Goal: Transaction & Acquisition: Purchase product/service

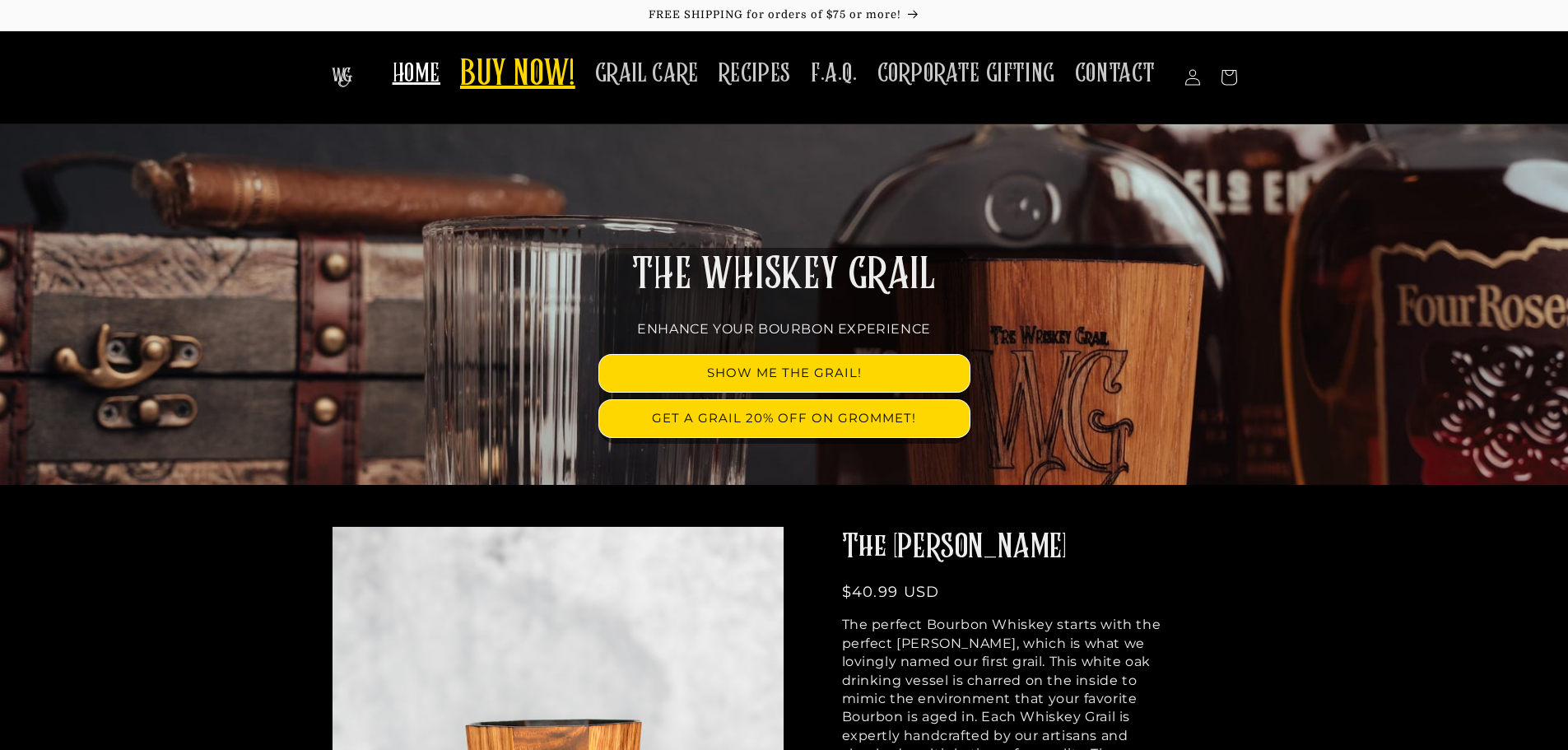
click at [510, 80] on span "BUY NOW!" at bounding box center [518, 75] width 116 height 45
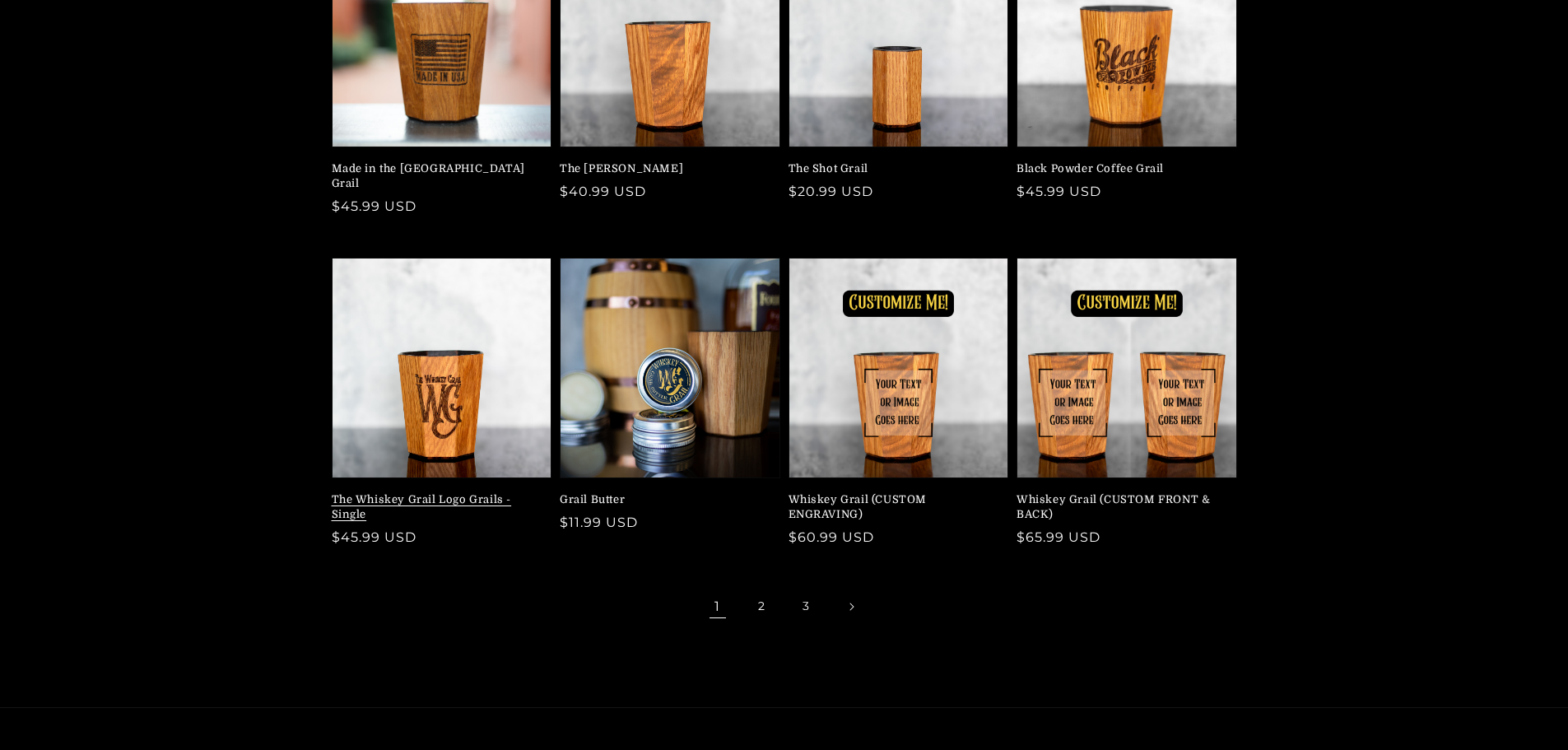
scroll to position [329, 0]
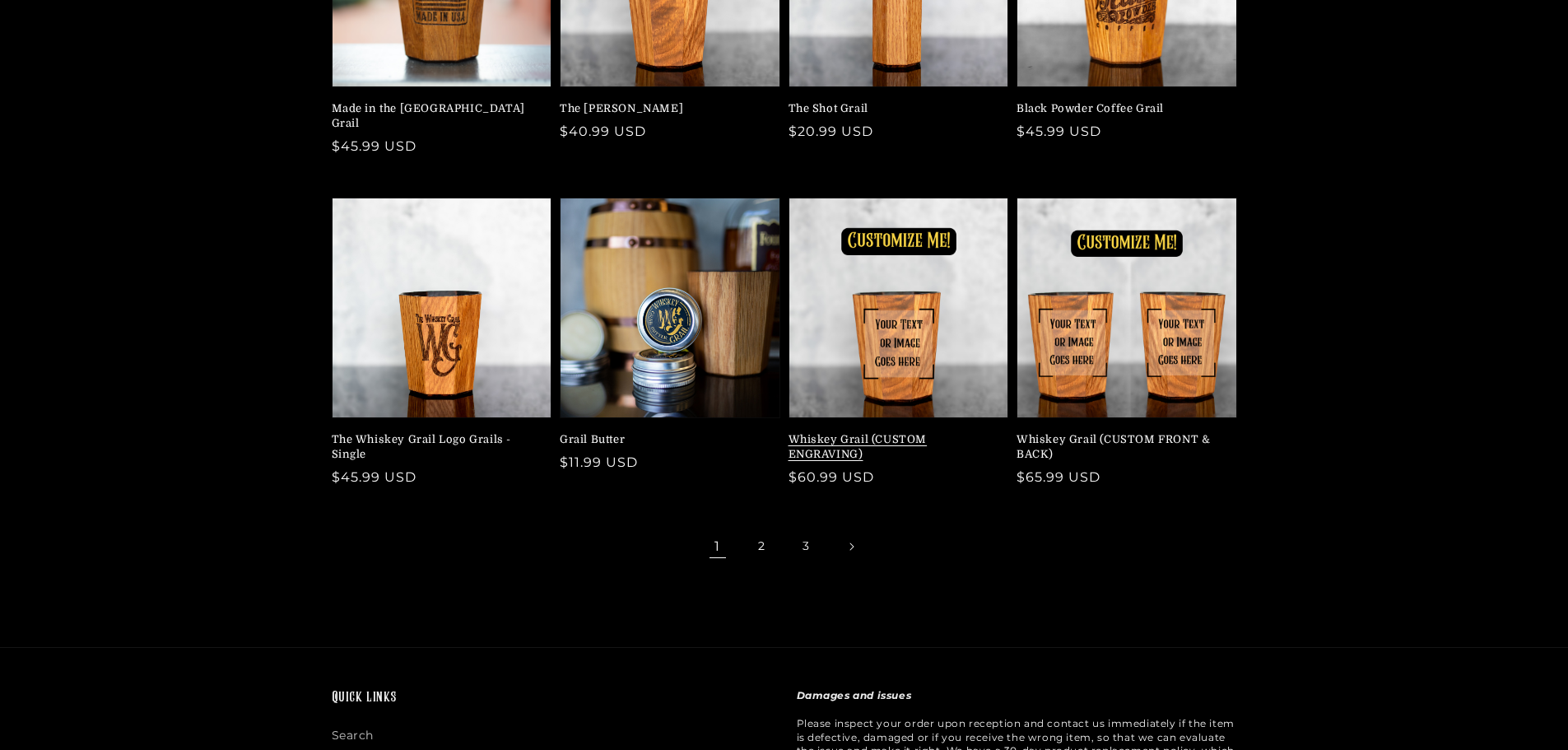
click at [844, 432] on link "Whiskey Grail (CUSTOM ENGRAVING)" at bounding box center [894, 446] width 211 height 30
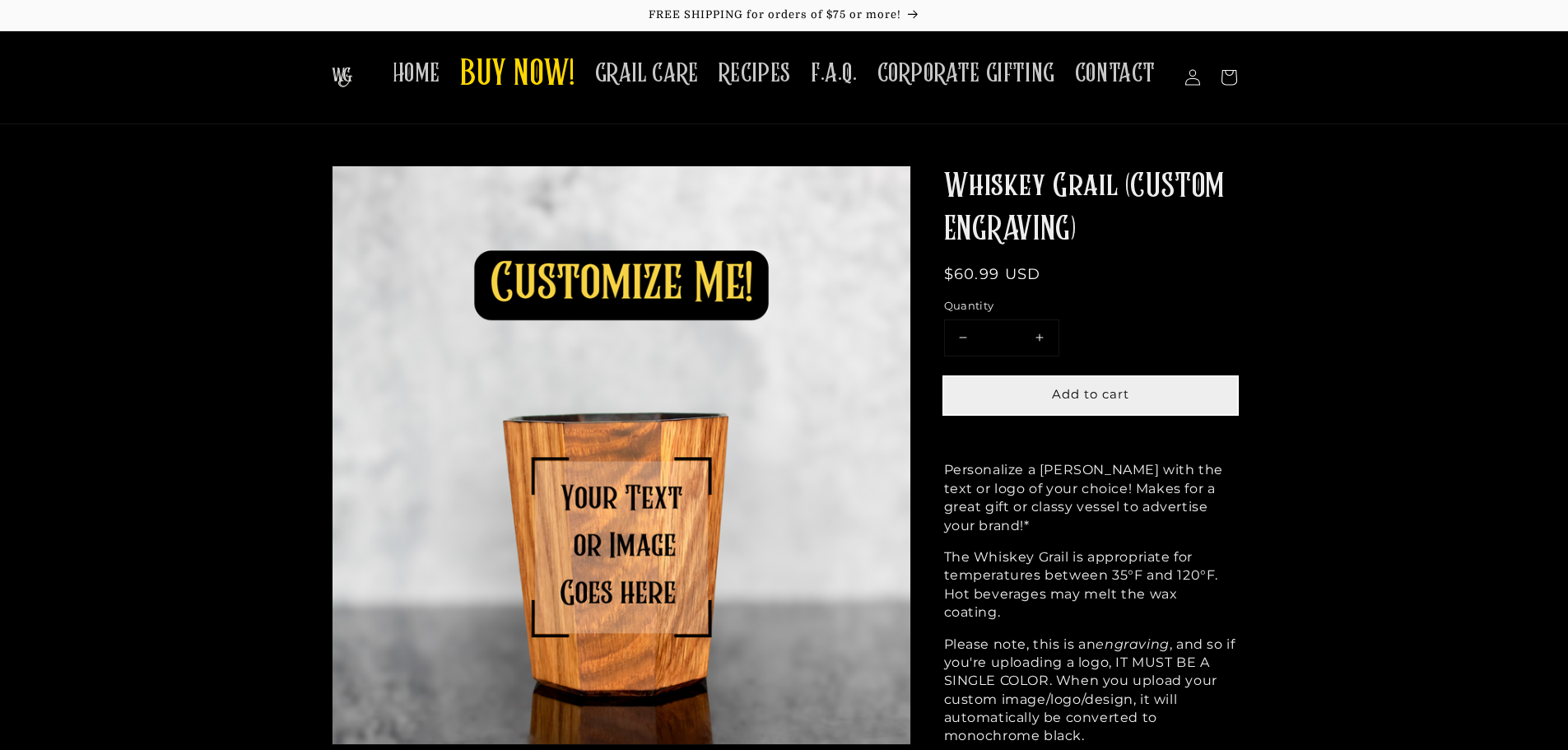
click at [1063, 394] on span "Add to cart" at bounding box center [1091, 393] width 77 height 15
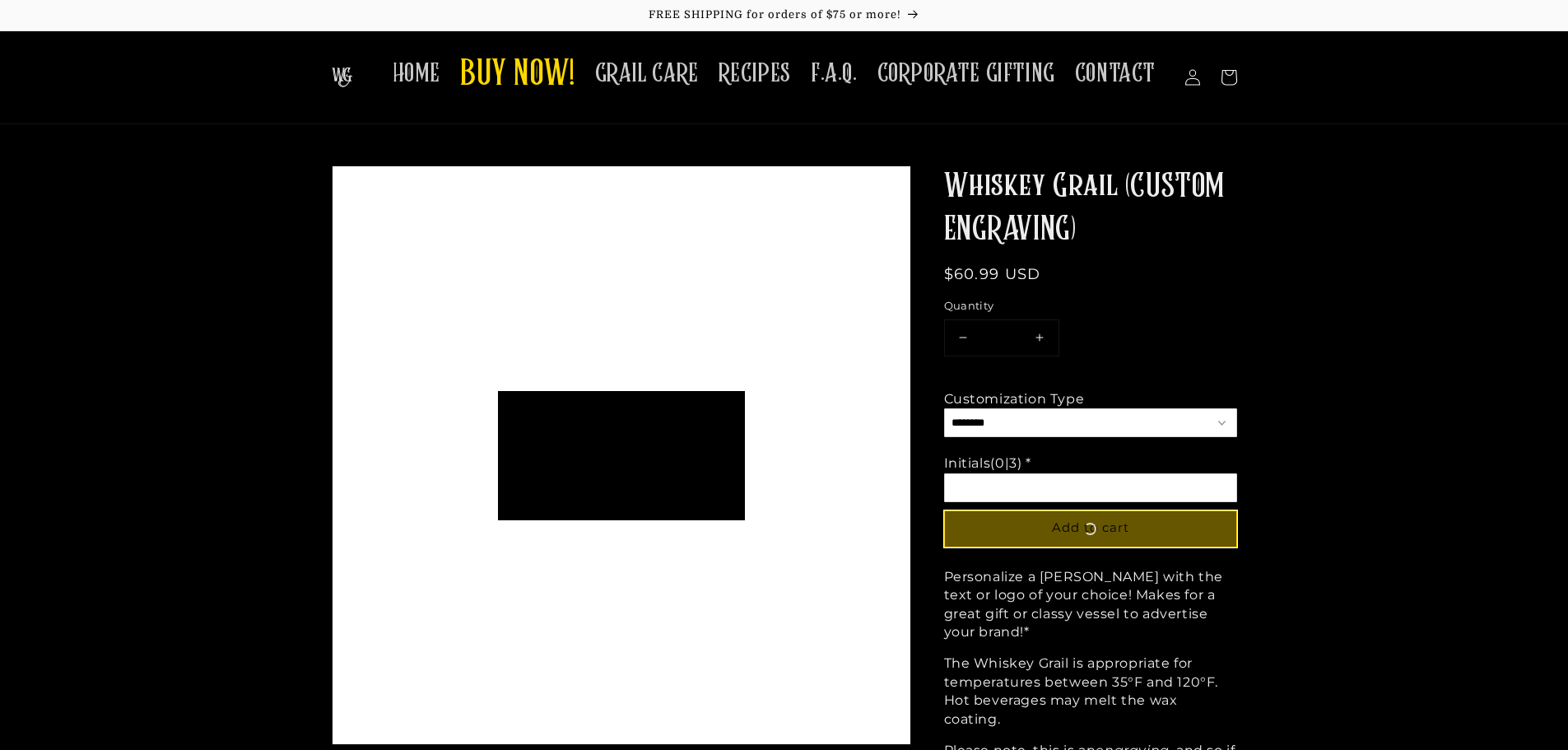
scroll to position [129, 247]
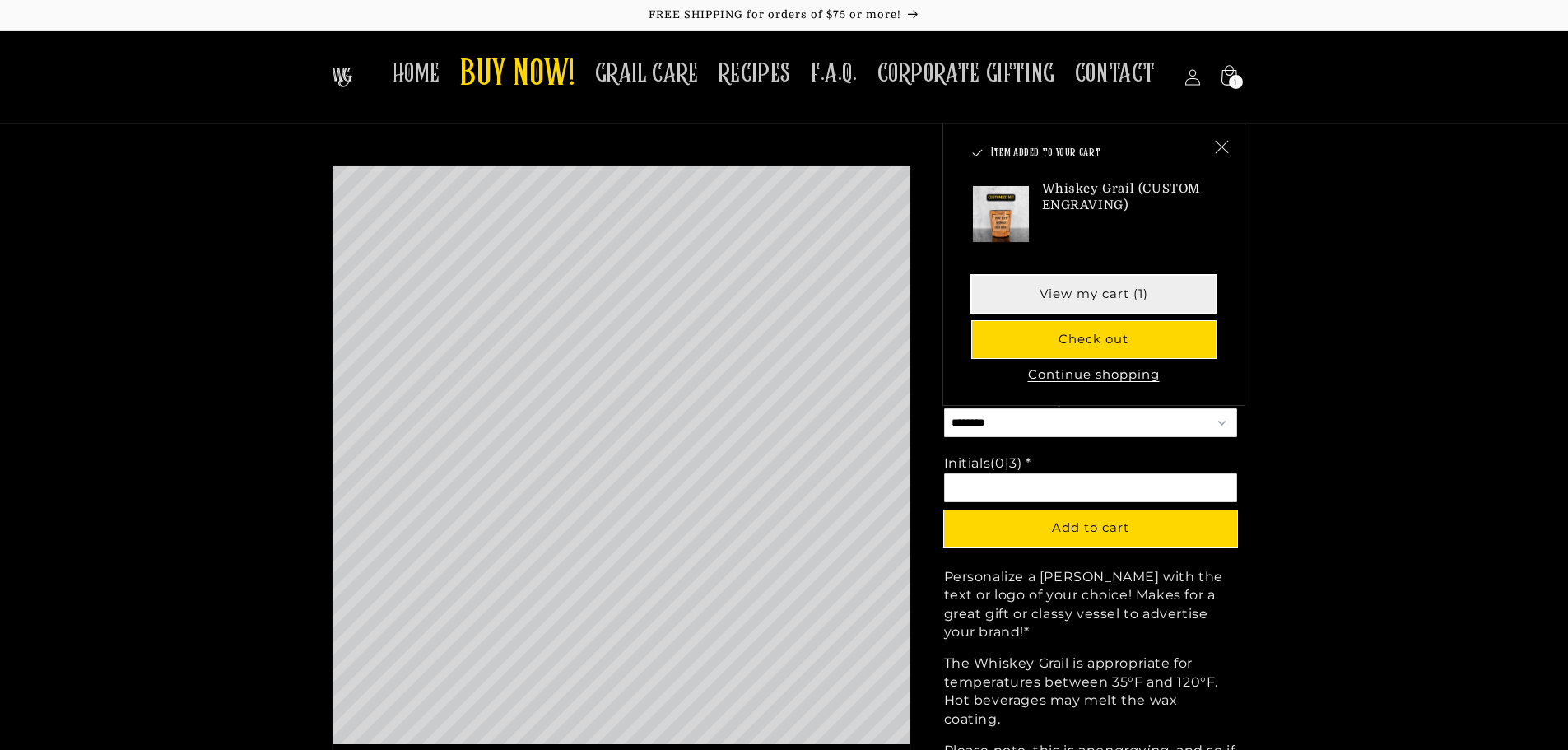
click at [1106, 301] on link "View my cart (1)" at bounding box center [1094, 294] width 244 height 37
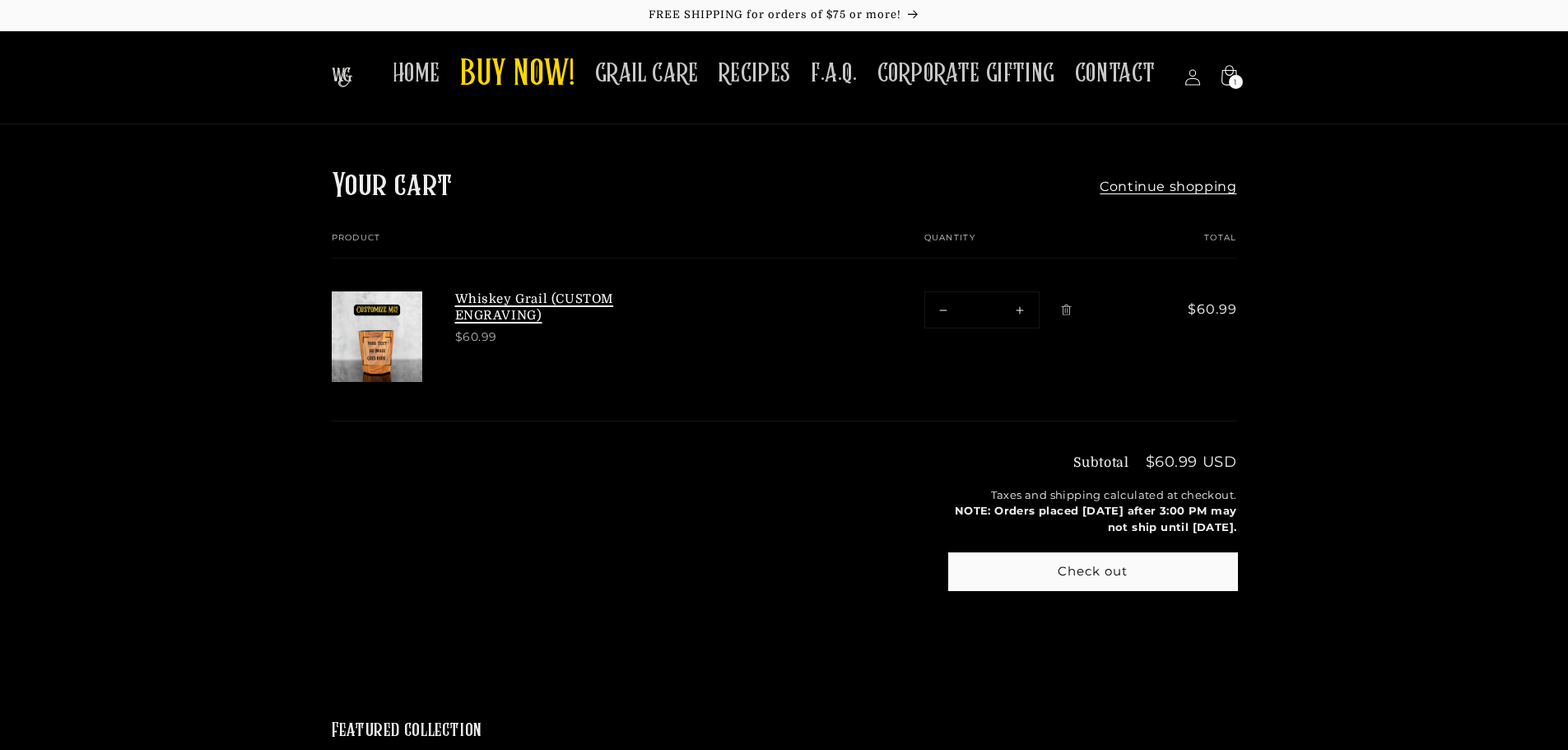
click at [531, 298] on link "Whiskey Grail (CUSTOM ENGRAVING)" at bounding box center [579, 307] width 247 height 32
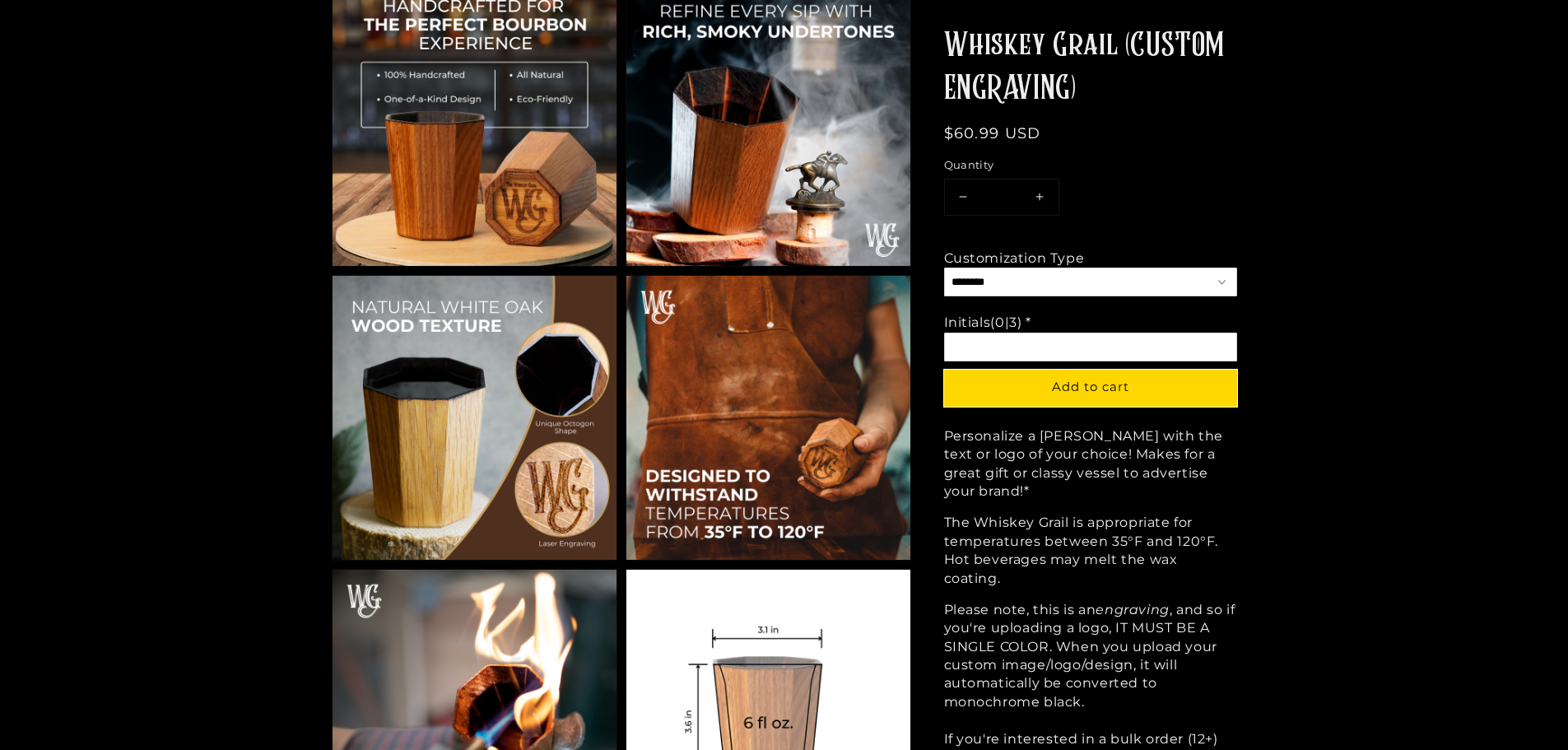
scroll to position [1421, 0]
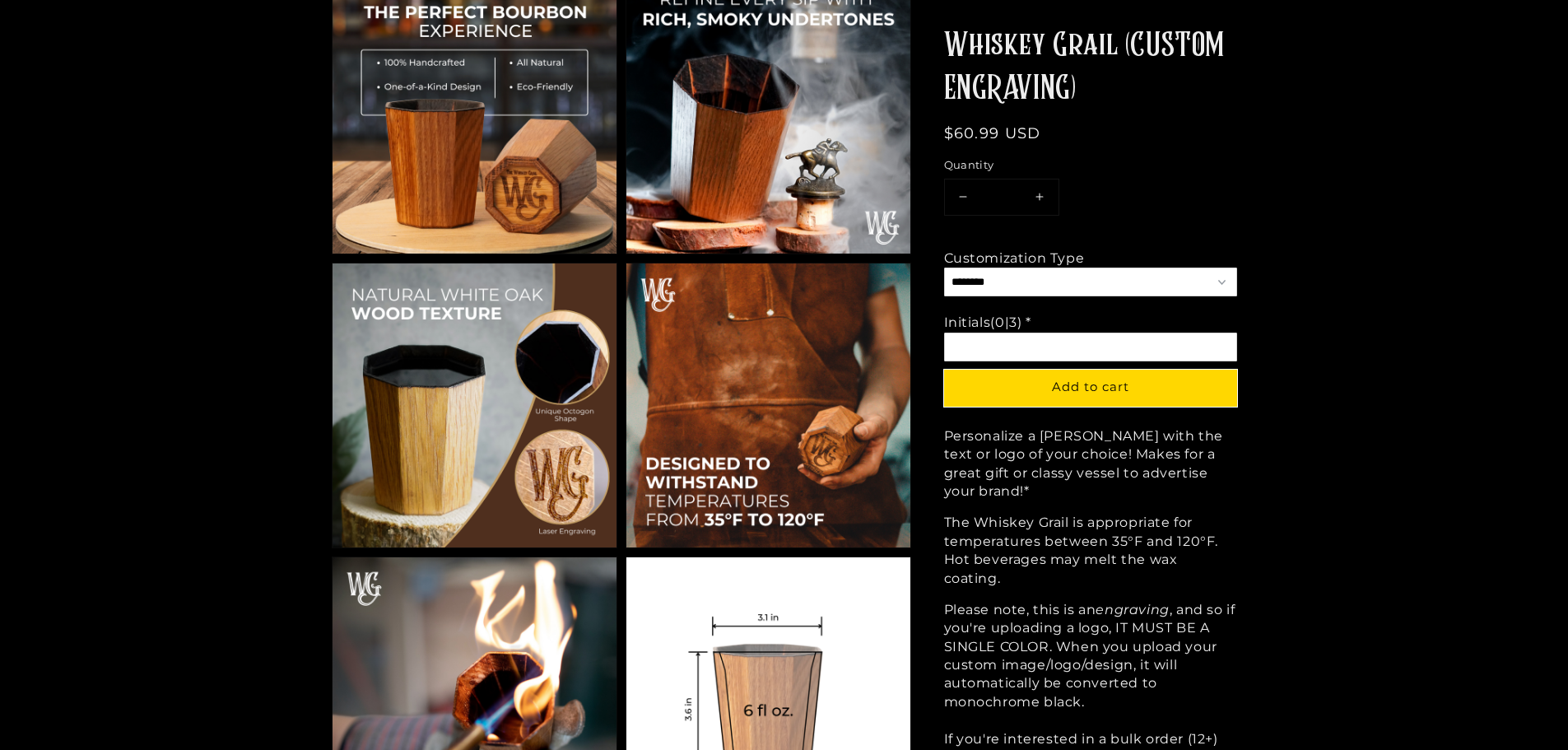
click at [1265, 589] on section "Skip to product information Open media 1 in gallery view Open media 2 in galler…" at bounding box center [784, 102] width 987 height 2718
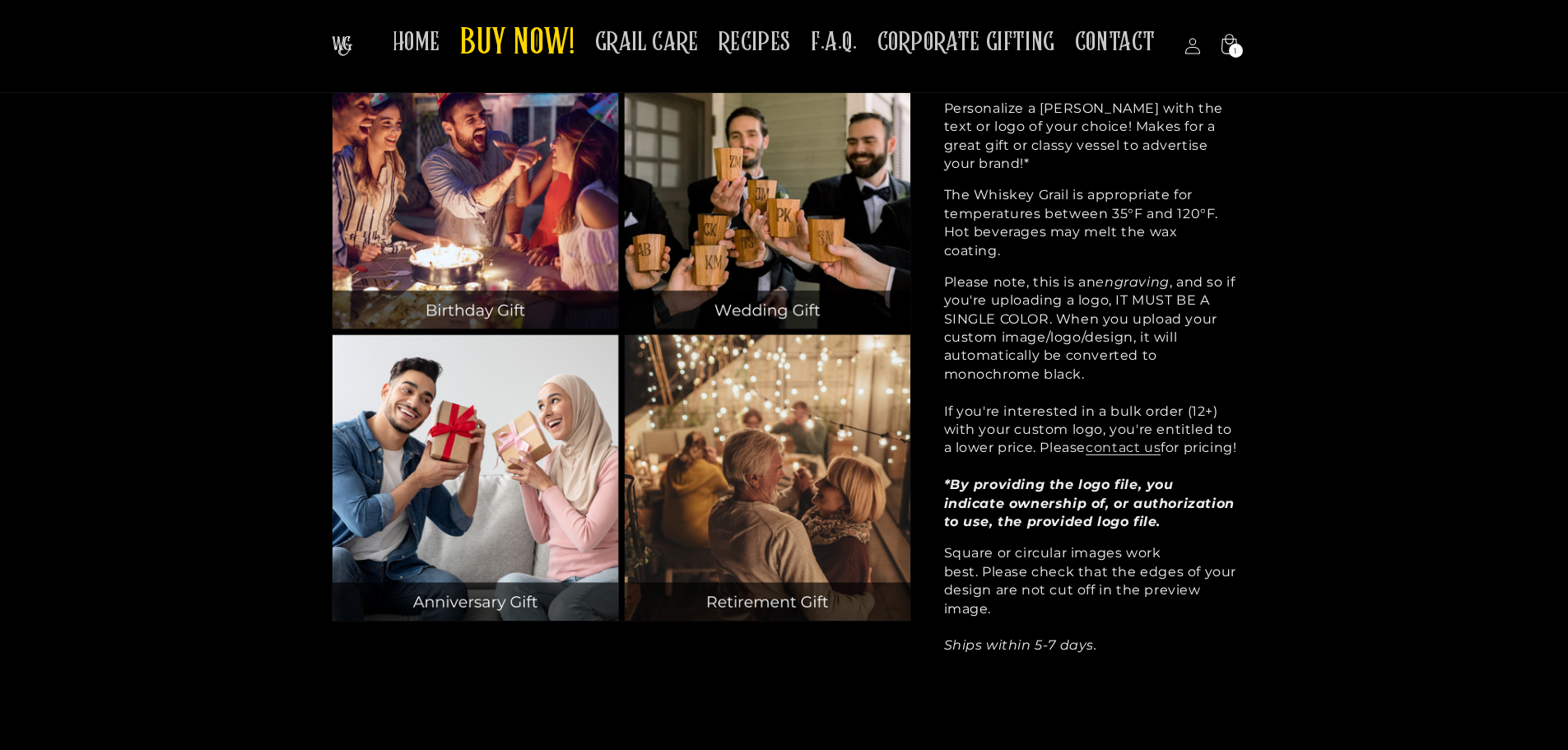
scroll to position [2172, 0]
